Goal: Information Seeking & Learning: Learn about a topic

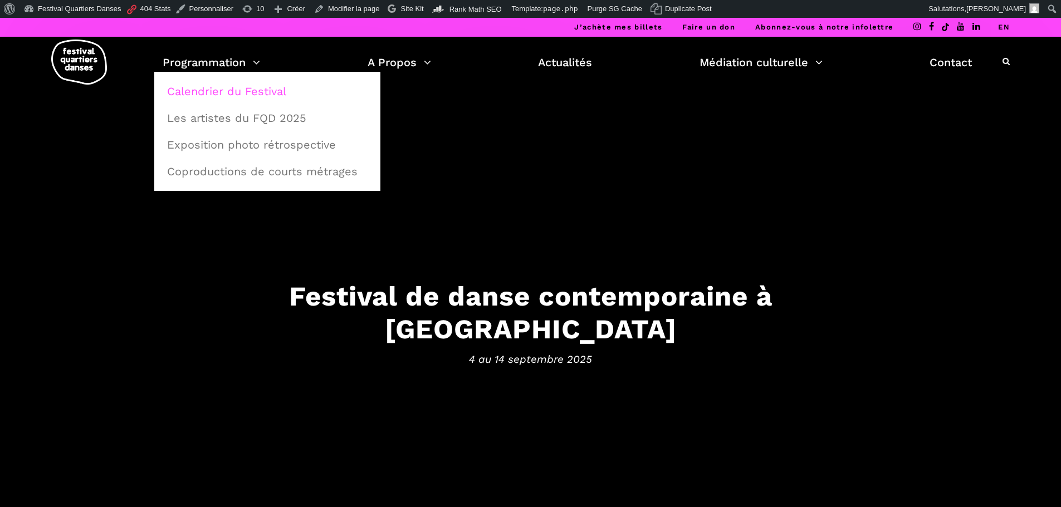
click at [221, 87] on link "Calendrier du Festival" at bounding box center [267, 92] width 214 height 26
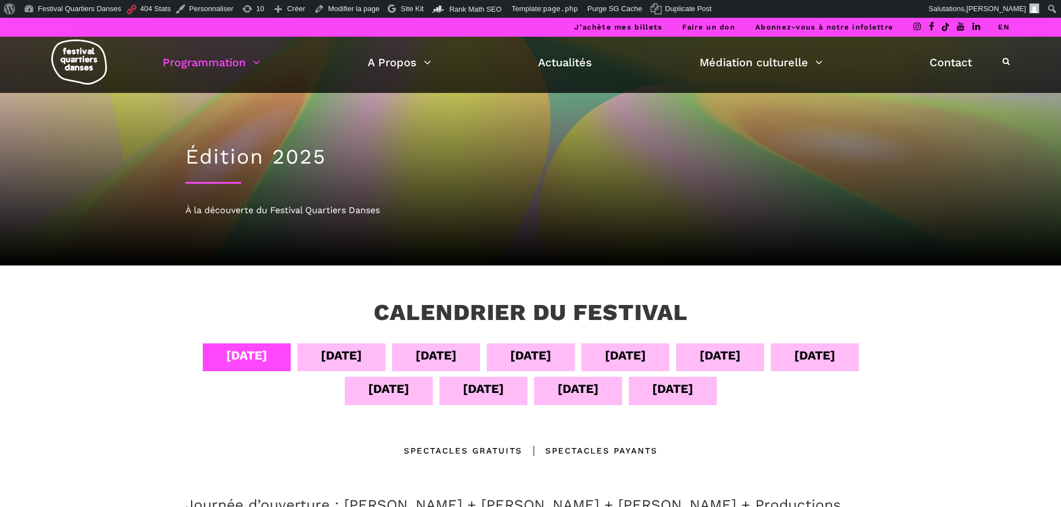
click at [576, 390] on div "13 sept" at bounding box center [578, 388] width 41 height 19
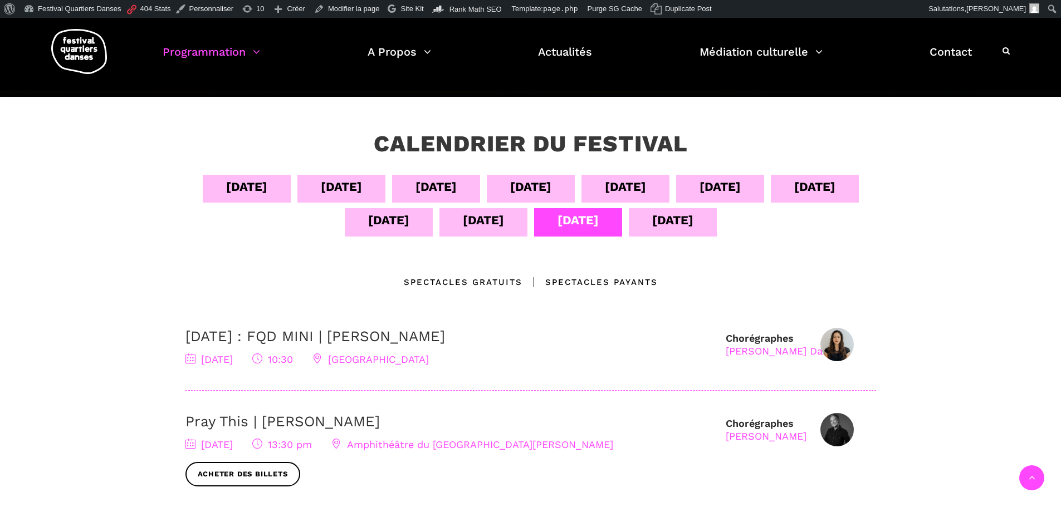
scroll to position [167, 0]
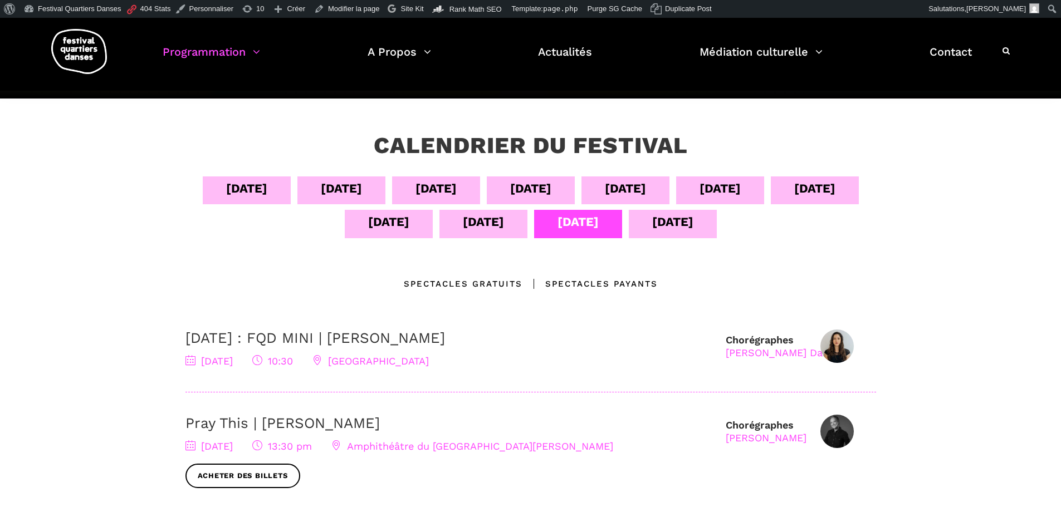
click at [495, 227] on div "12 sept" at bounding box center [483, 221] width 41 height 19
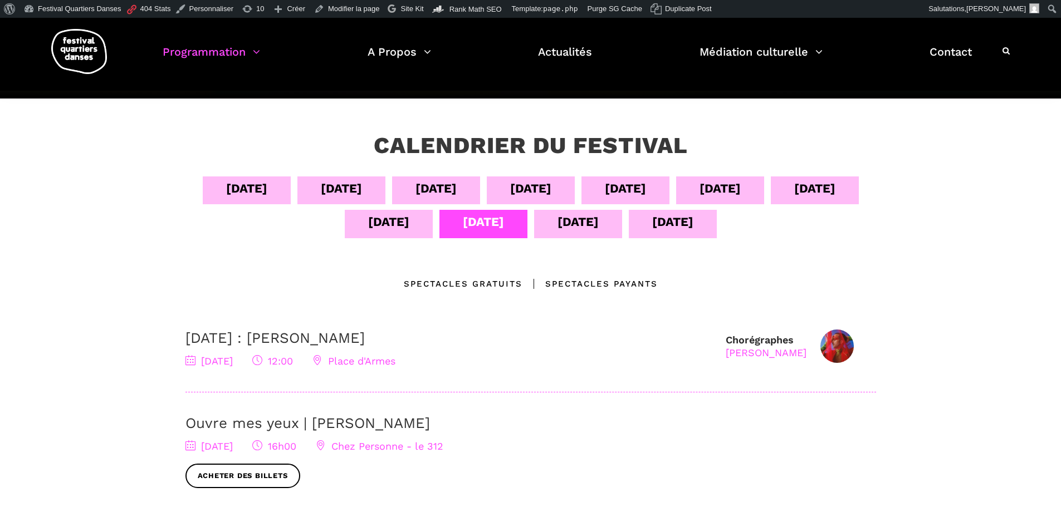
drag, startPoint x: 426, startPoint y: 334, endPoint x: 295, endPoint y: 343, distance: 131.2
click at [295, 343] on h3 "12 septembre : Agata Życzkowska" at bounding box center [449, 338] width 529 height 17
copy link "Agata Życzkowska"
click at [542, 188] on div "07 sept" at bounding box center [530, 188] width 41 height 19
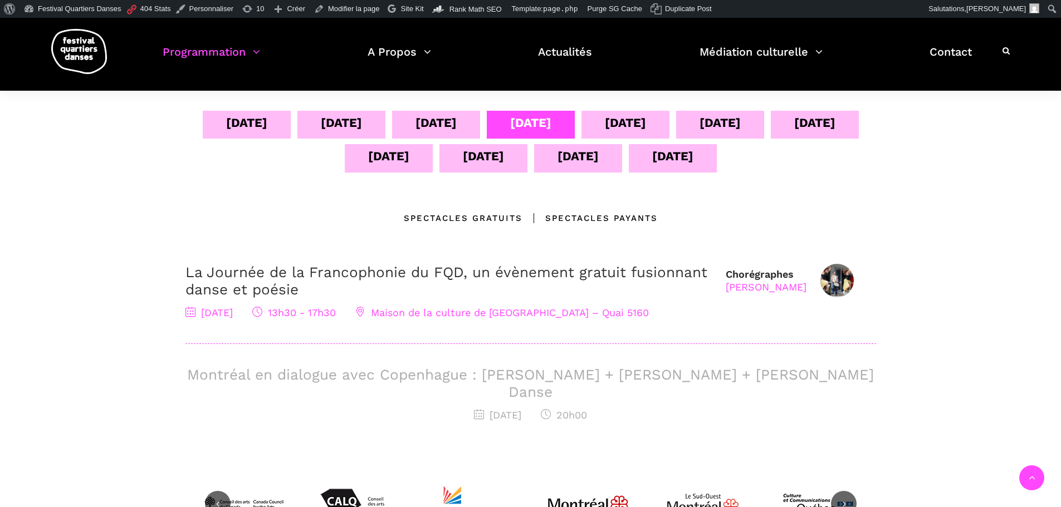
scroll to position [111, 0]
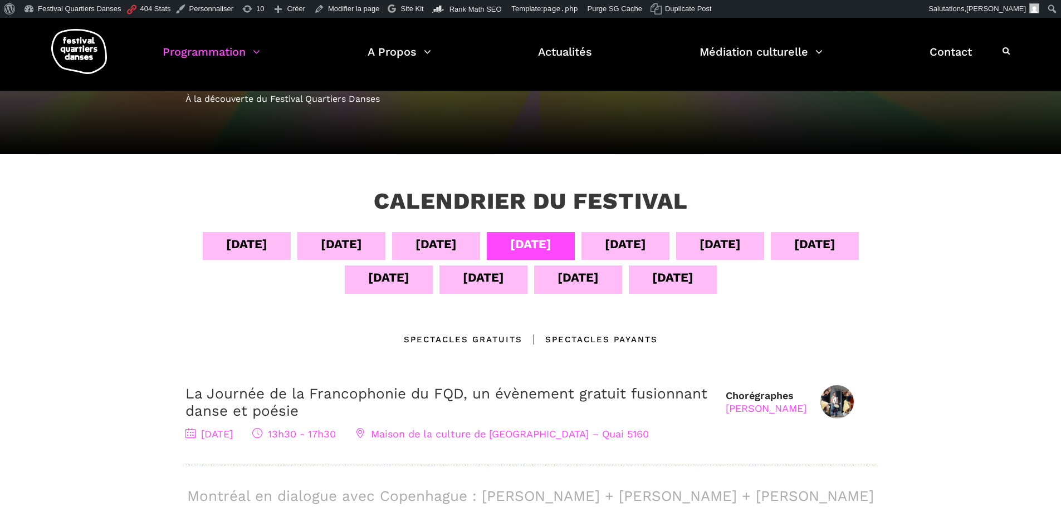
click at [668, 255] on div "08 sept" at bounding box center [626, 246] width 88 height 28
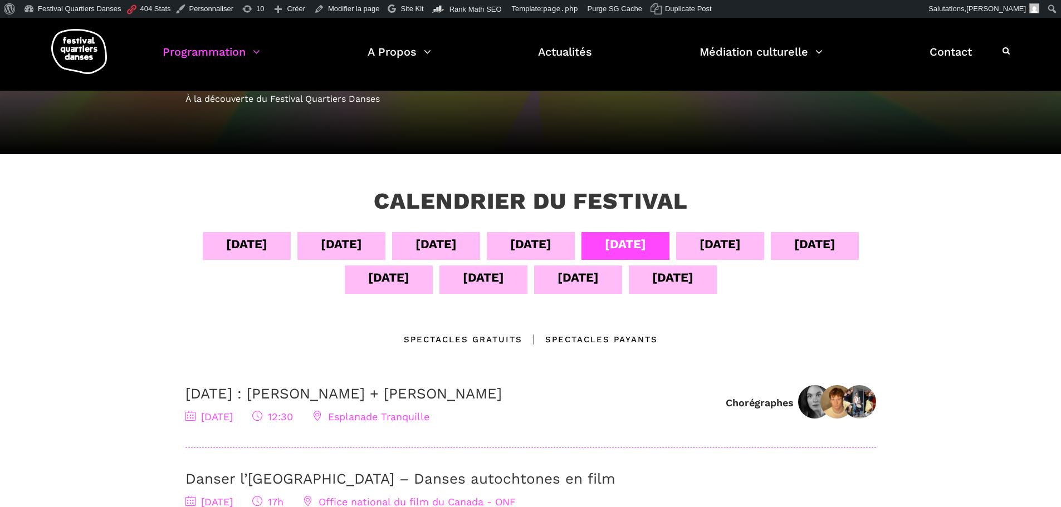
click at [455, 247] on div "06 sept" at bounding box center [436, 244] width 41 height 19
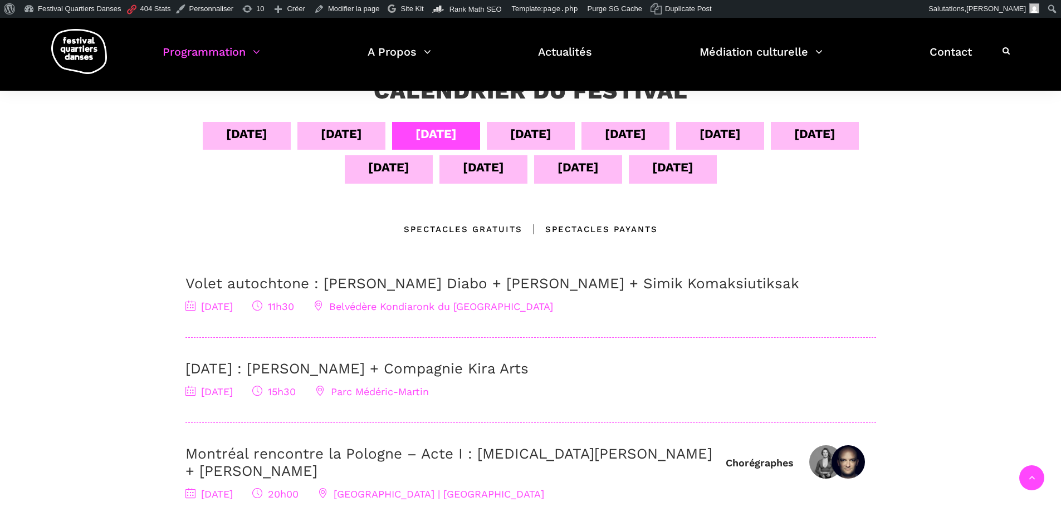
scroll to position [223, 0]
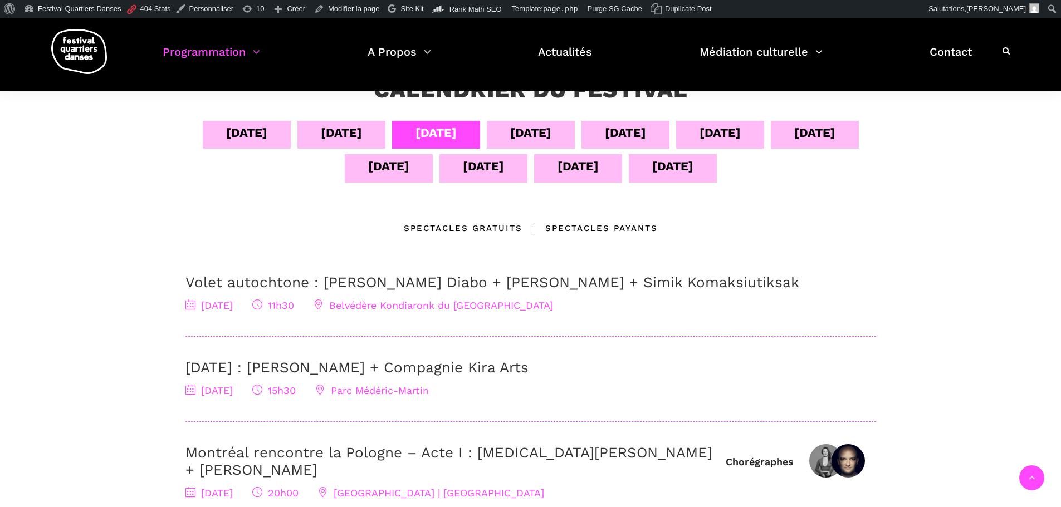
click at [453, 286] on link "Volet autochtone : Marshall Kahente Diabo + Ryleigh Mayo + Simik Komaksiutiksak" at bounding box center [492, 282] width 614 height 17
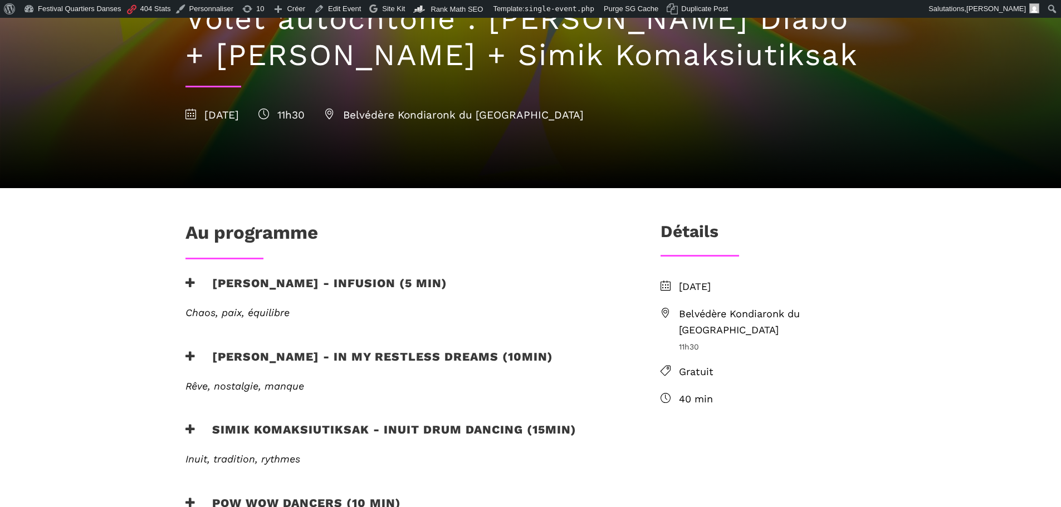
scroll to position [167, 0]
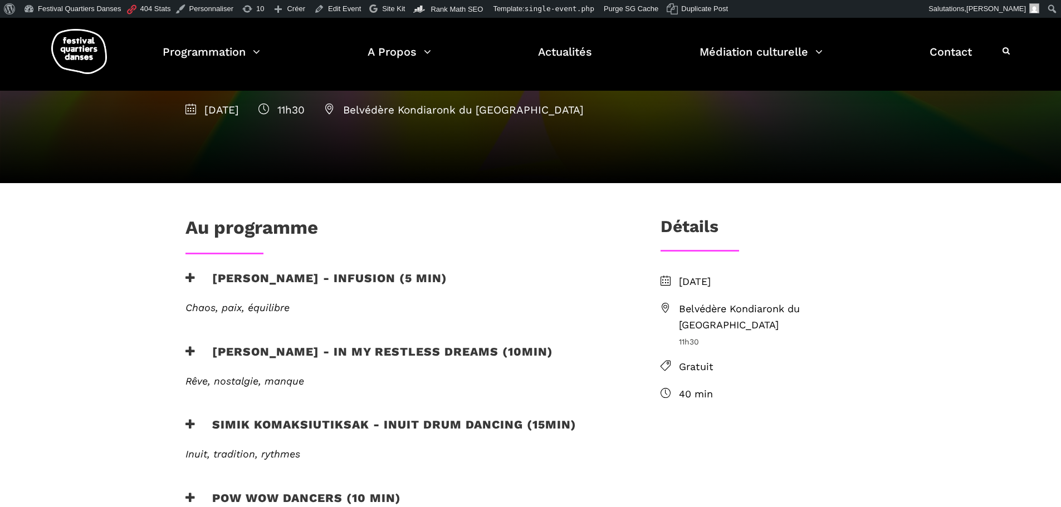
drag, startPoint x: 798, startPoint y: 55, endPoint x: 478, endPoint y: 57, distance: 319.2
click at [476, 52] on body "À propos de WordPress À propos de WordPress Contribuer Site de WordPress-FR Doc…" at bounding box center [530, 501] width 1061 height 1300
click at [533, 224] on div "Au programme" at bounding box center [404, 231] width 439 height 28
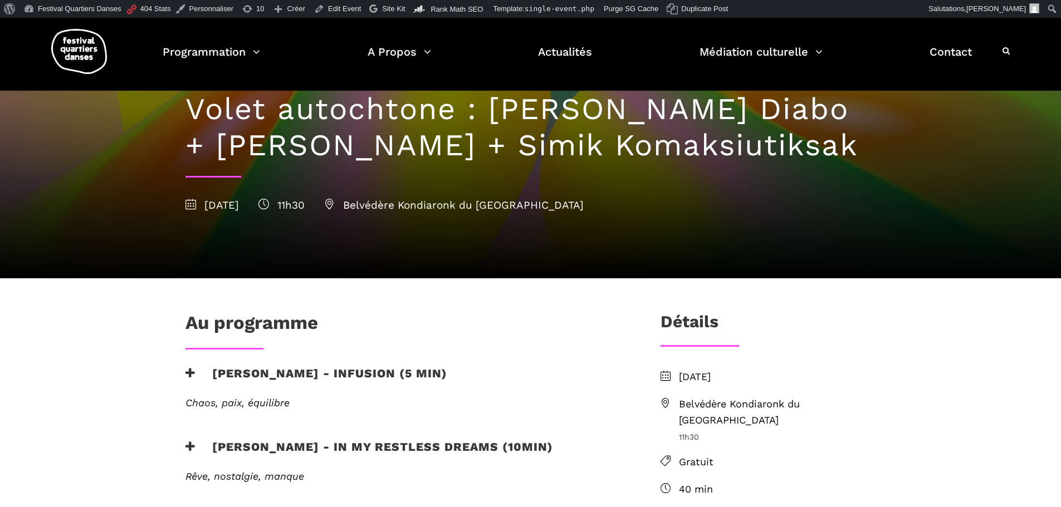
scroll to position [0, 0]
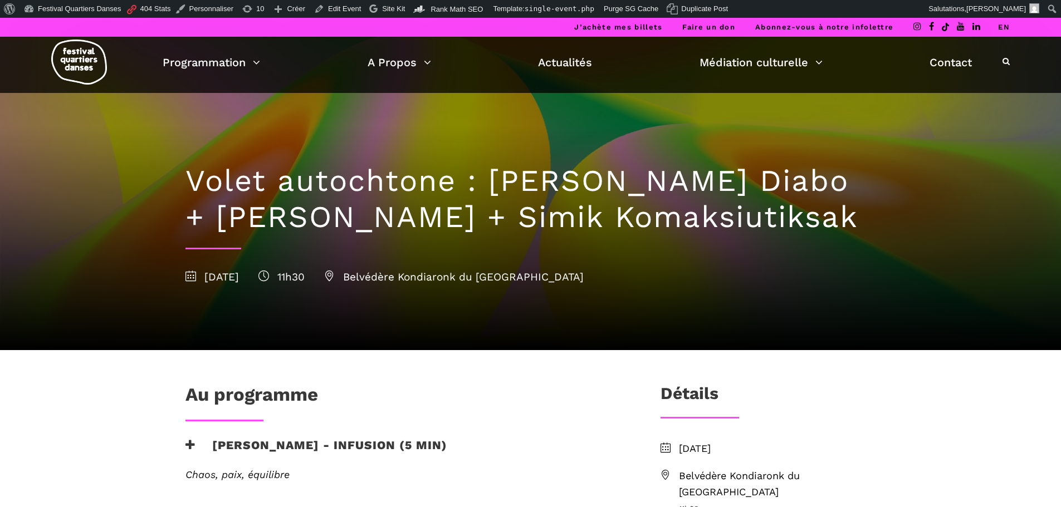
drag, startPoint x: 837, startPoint y: 219, endPoint x: 462, endPoint y: 212, distance: 374.4
click at [462, 212] on h1 "Volet autochtone : Marshall Kahente Diabo + Ryleigh Mayo + Simik Komaksiutiksak" at bounding box center [530, 199] width 691 height 72
copy h1 "Simik Komaksiutiksak"
